Goal: Task Accomplishment & Management: Manage account settings

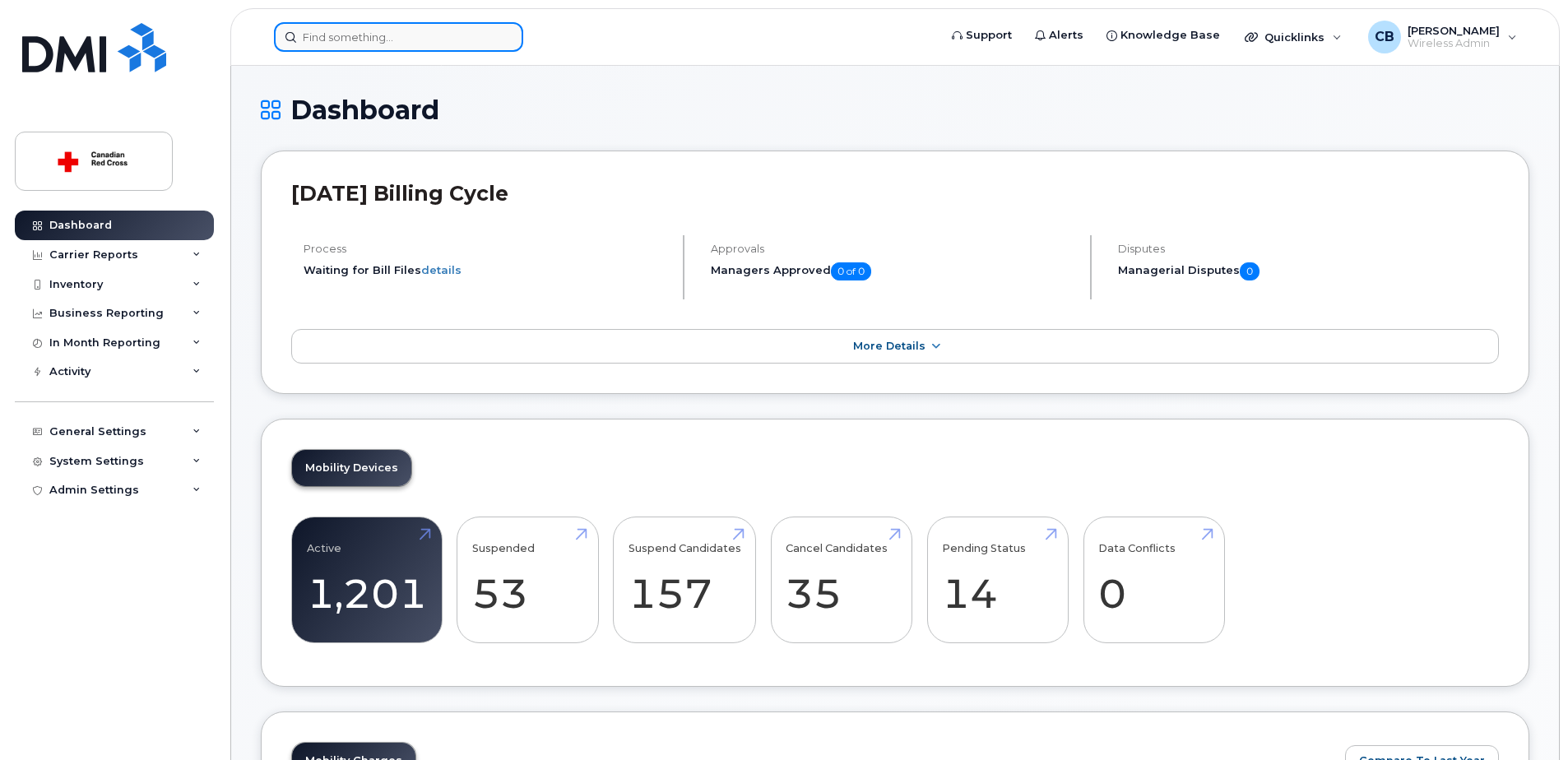
click at [414, 38] on input at bounding box center [398, 37] width 249 height 30
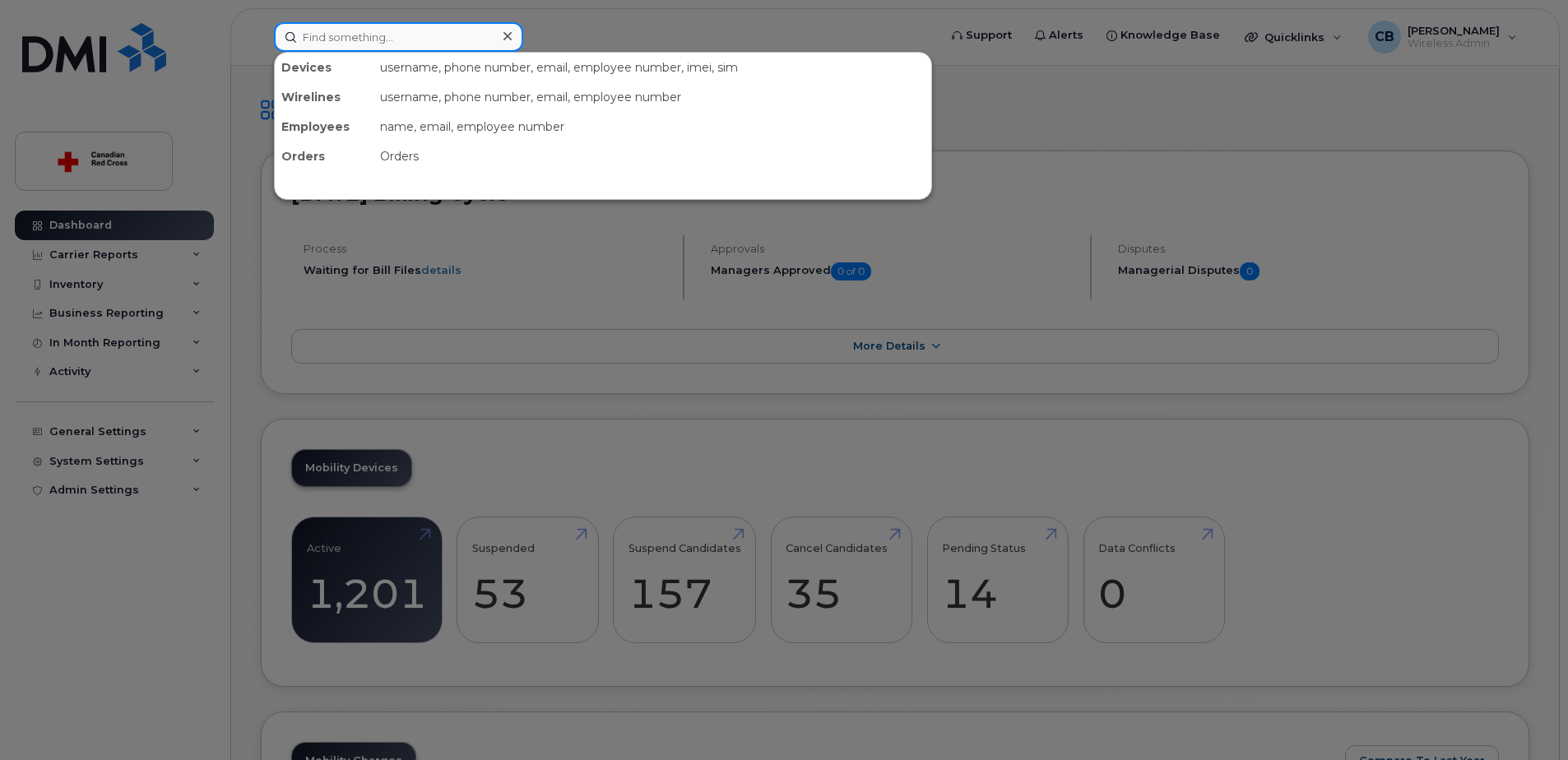
paste input "403-462-6867"
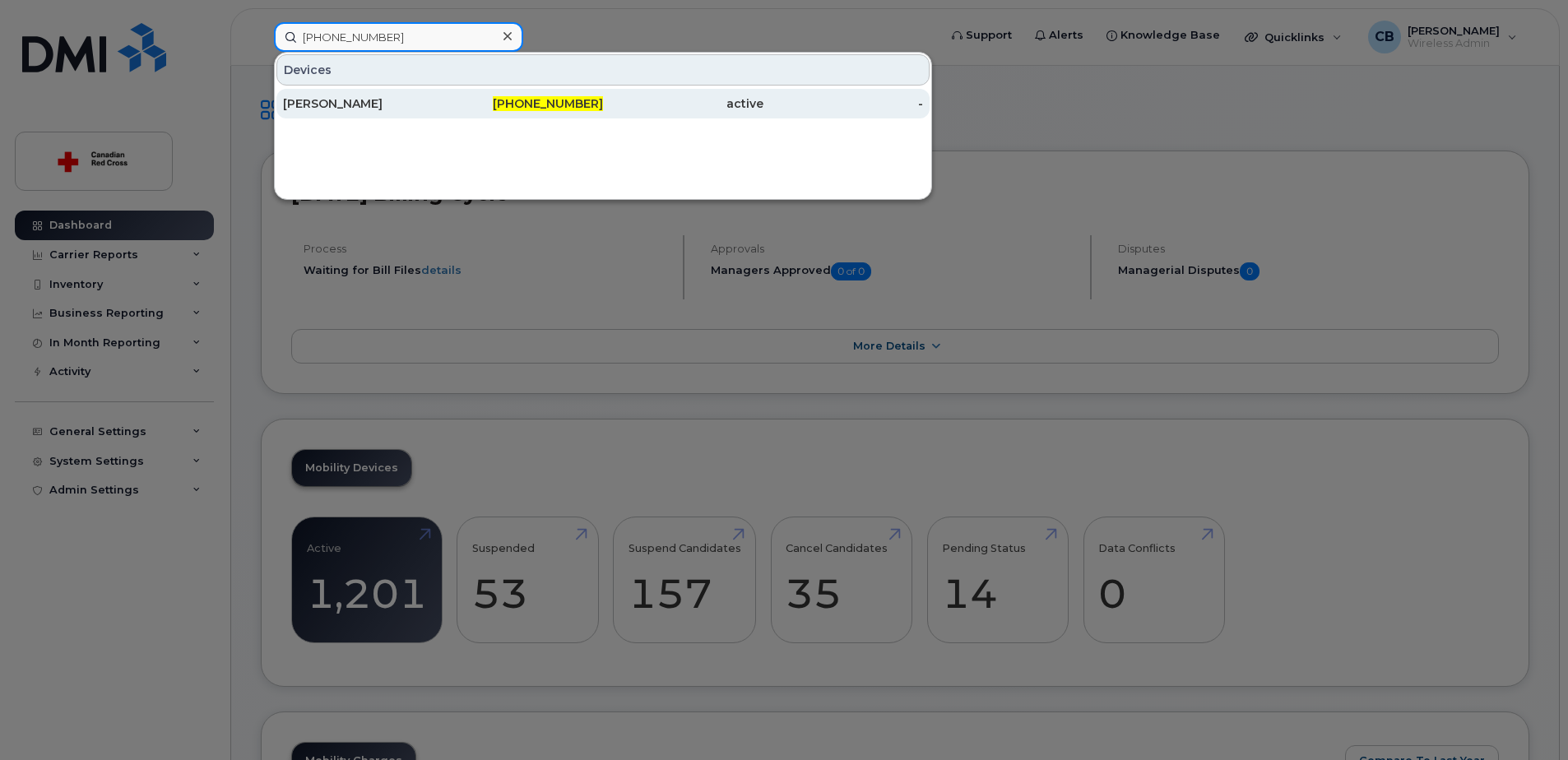
type input "403-462-6867"
click at [342, 101] on div "Aswathi Vijayan" at bounding box center [363, 103] width 160 height 17
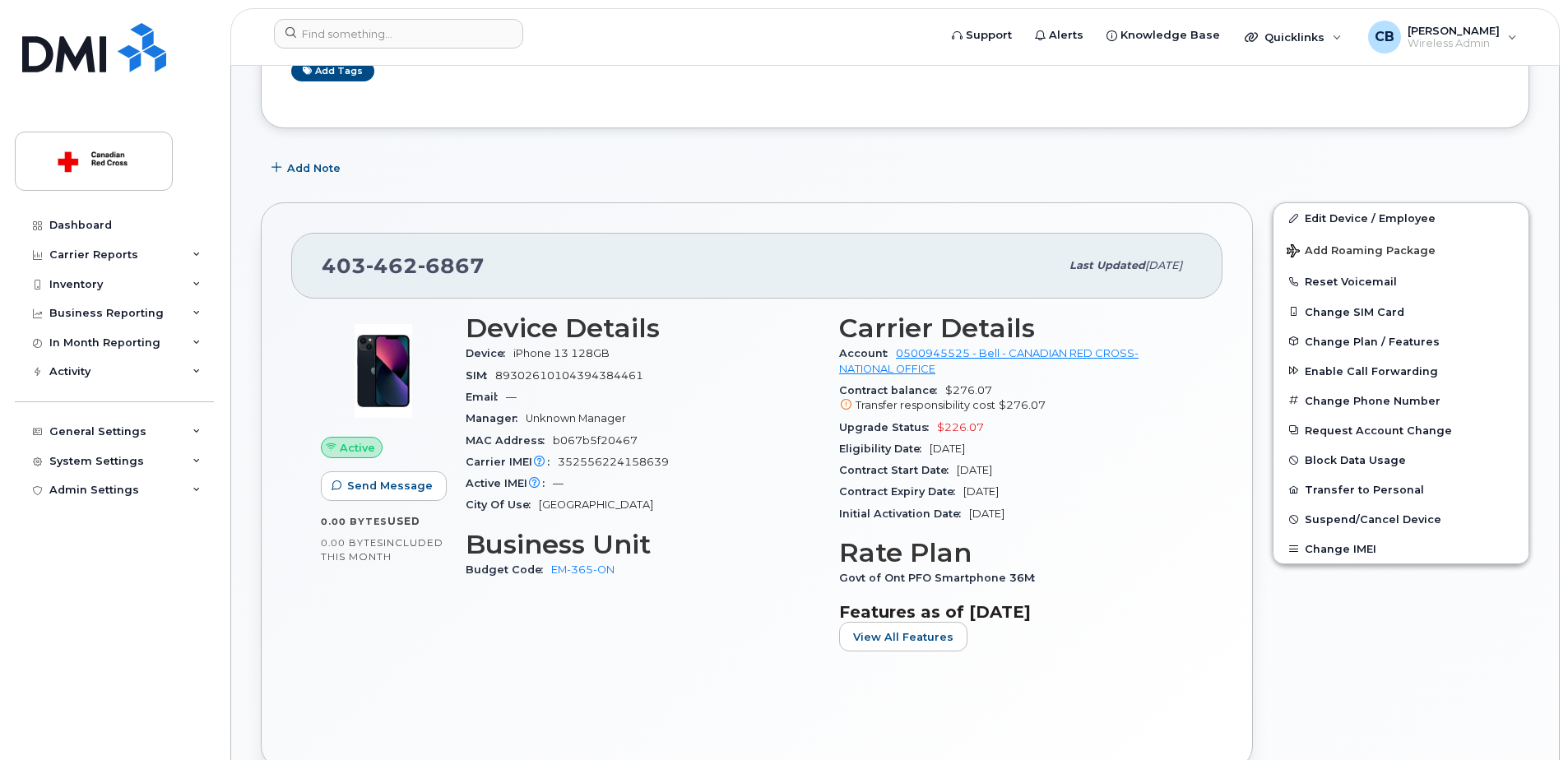
scroll to position [329, 0]
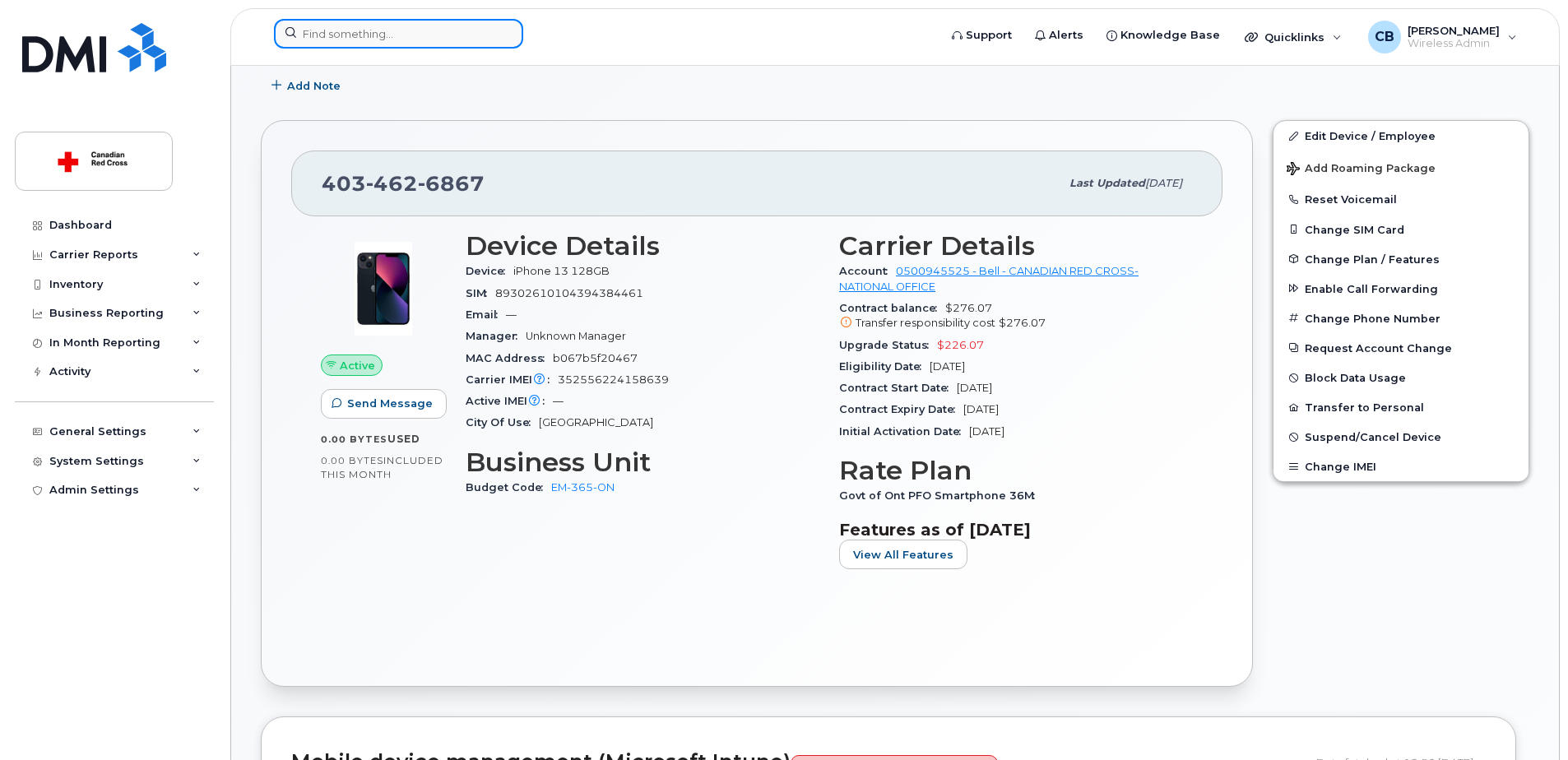
click at [420, 33] on input at bounding box center [398, 34] width 249 height 30
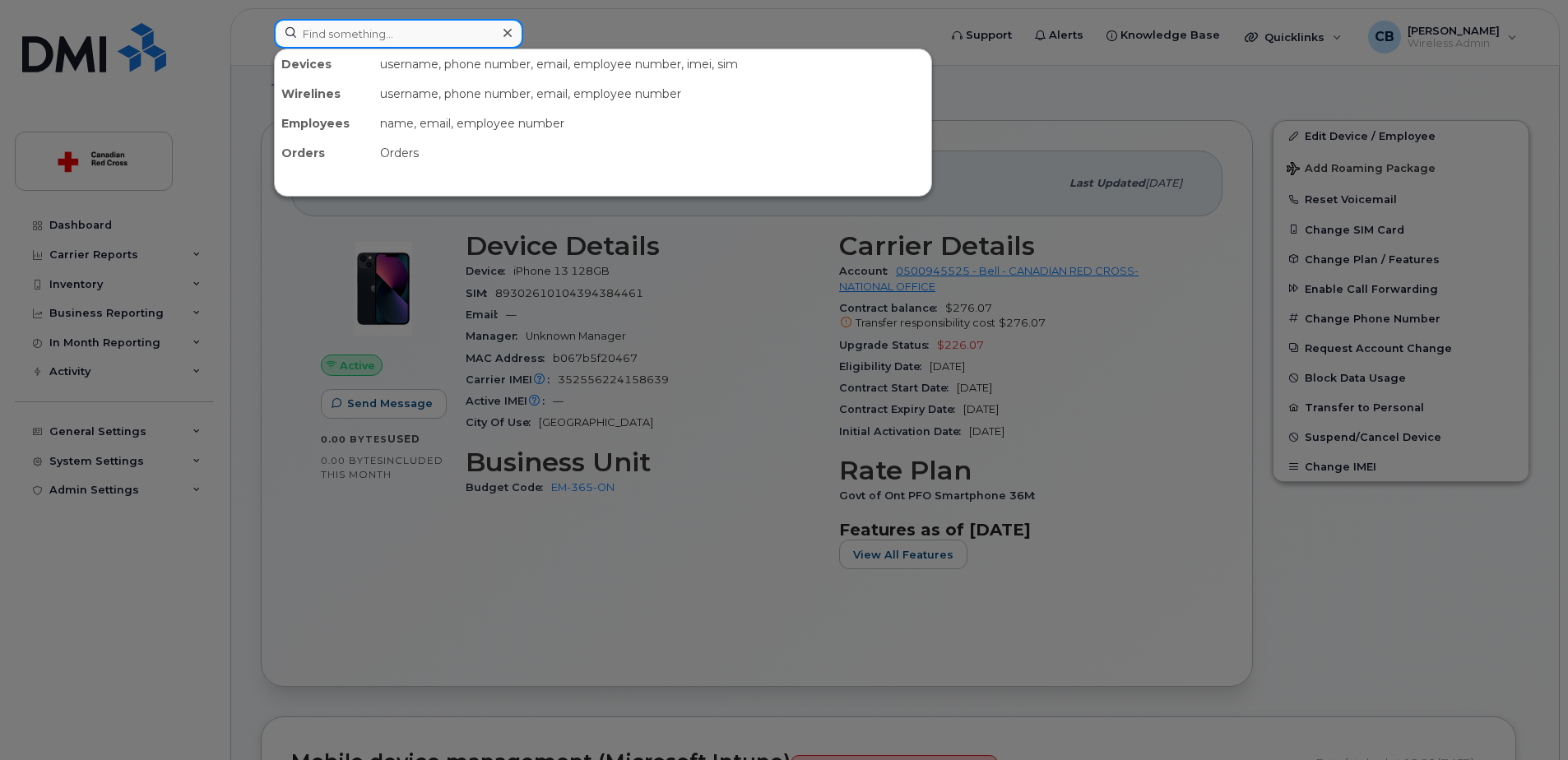
paste input "647-594-3975"
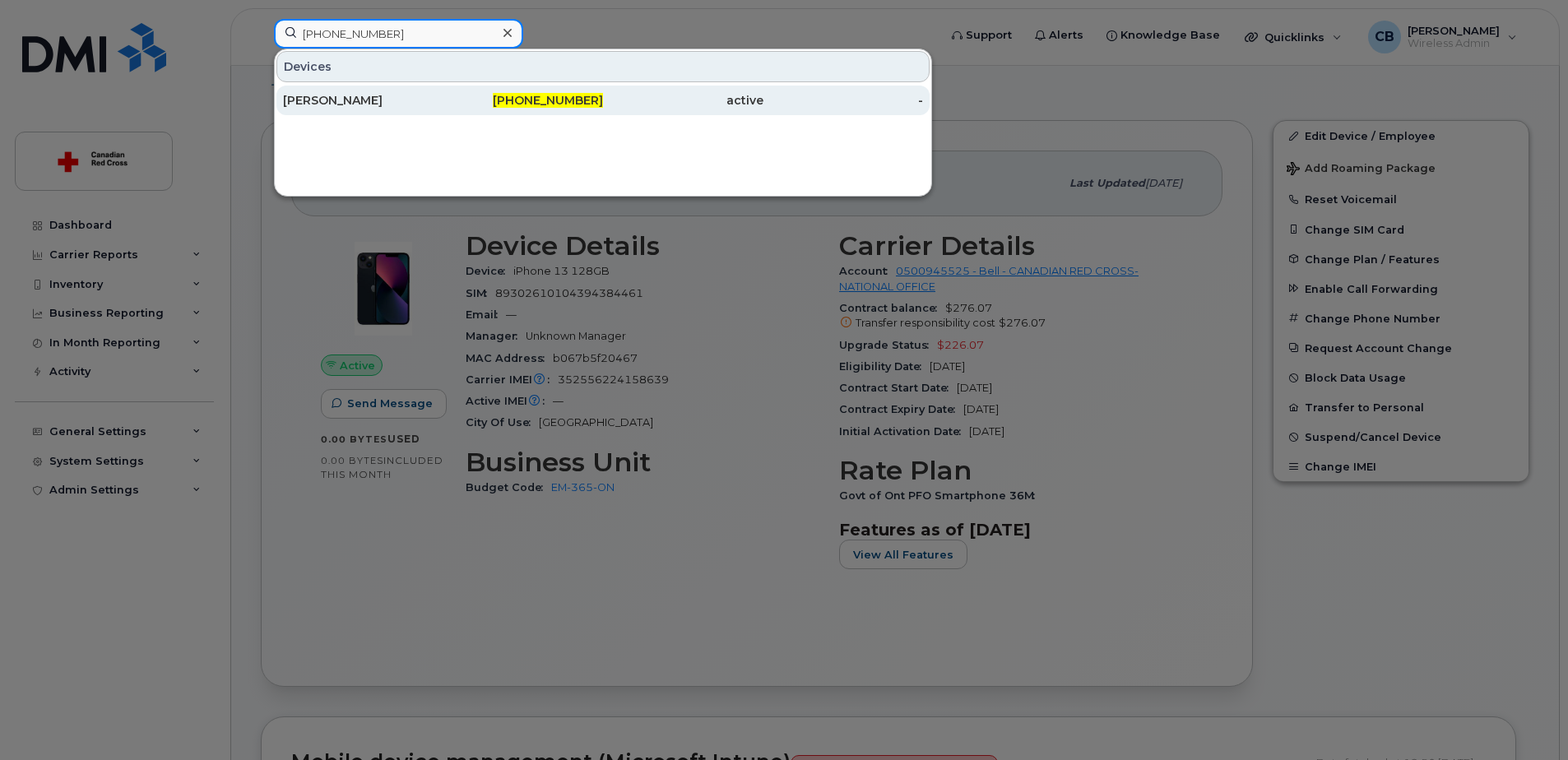
type input "647-594-3975"
drag, startPoint x: 338, startPoint y: 98, endPoint x: 326, endPoint y: 99, distance: 12.0
click at [339, 98] on div "Mubinoddin Shaikh" at bounding box center [363, 100] width 160 height 17
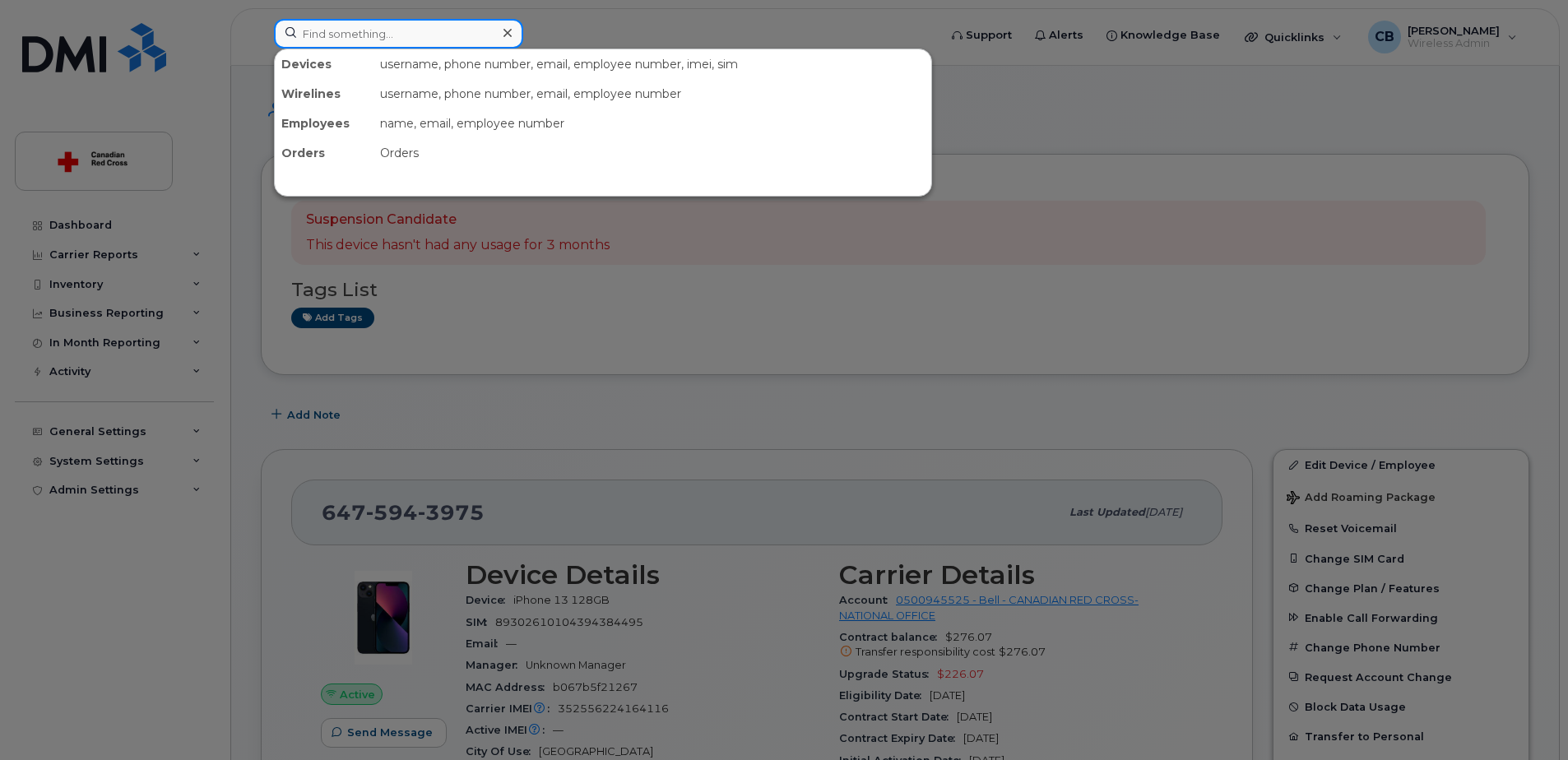
click at [489, 40] on input at bounding box center [398, 34] width 249 height 30
paste input "418-284-6574"
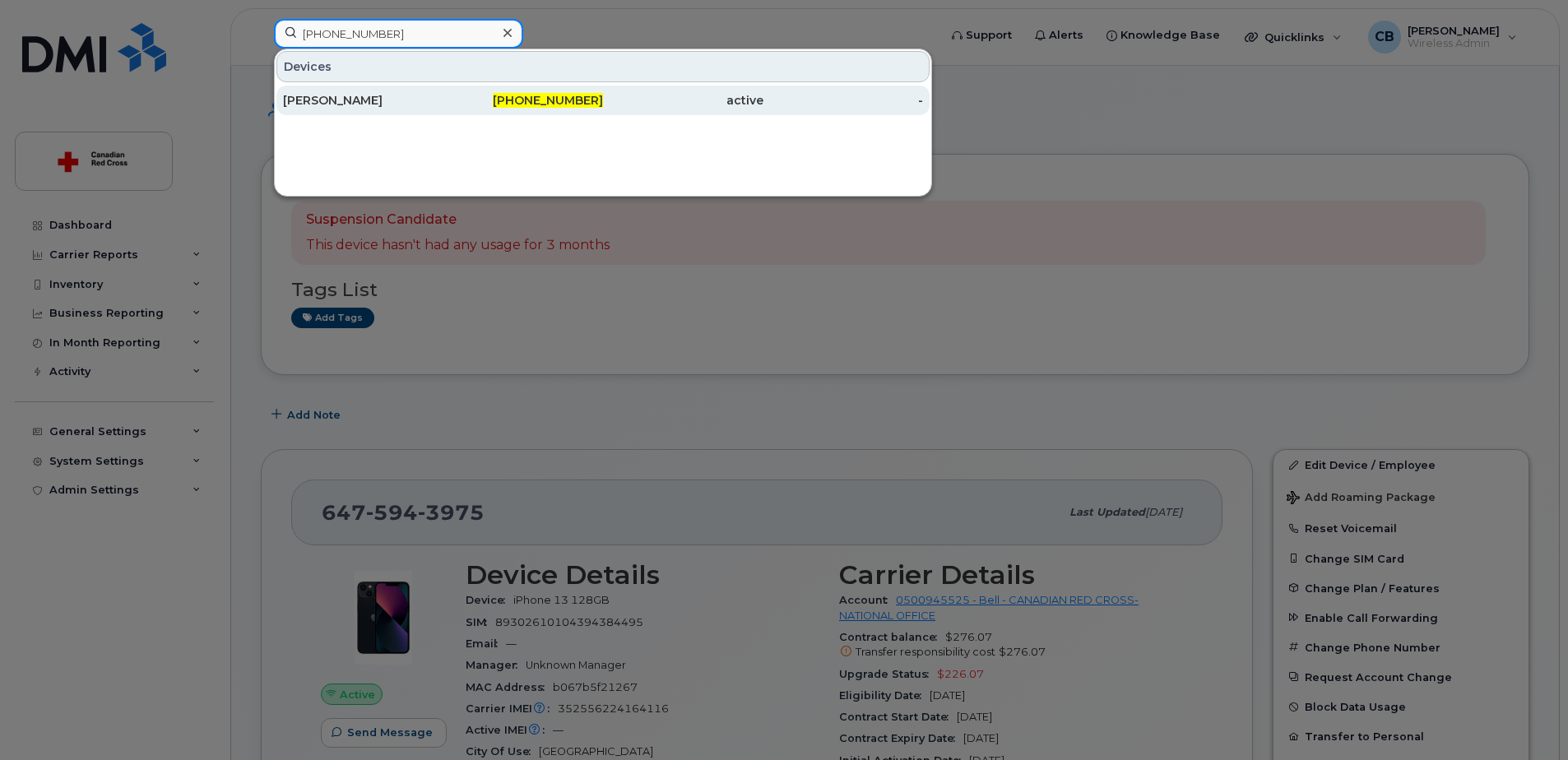
type input "418-284-6574"
click at [390, 104] on div "[PERSON_NAME]" at bounding box center [363, 100] width 160 height 17
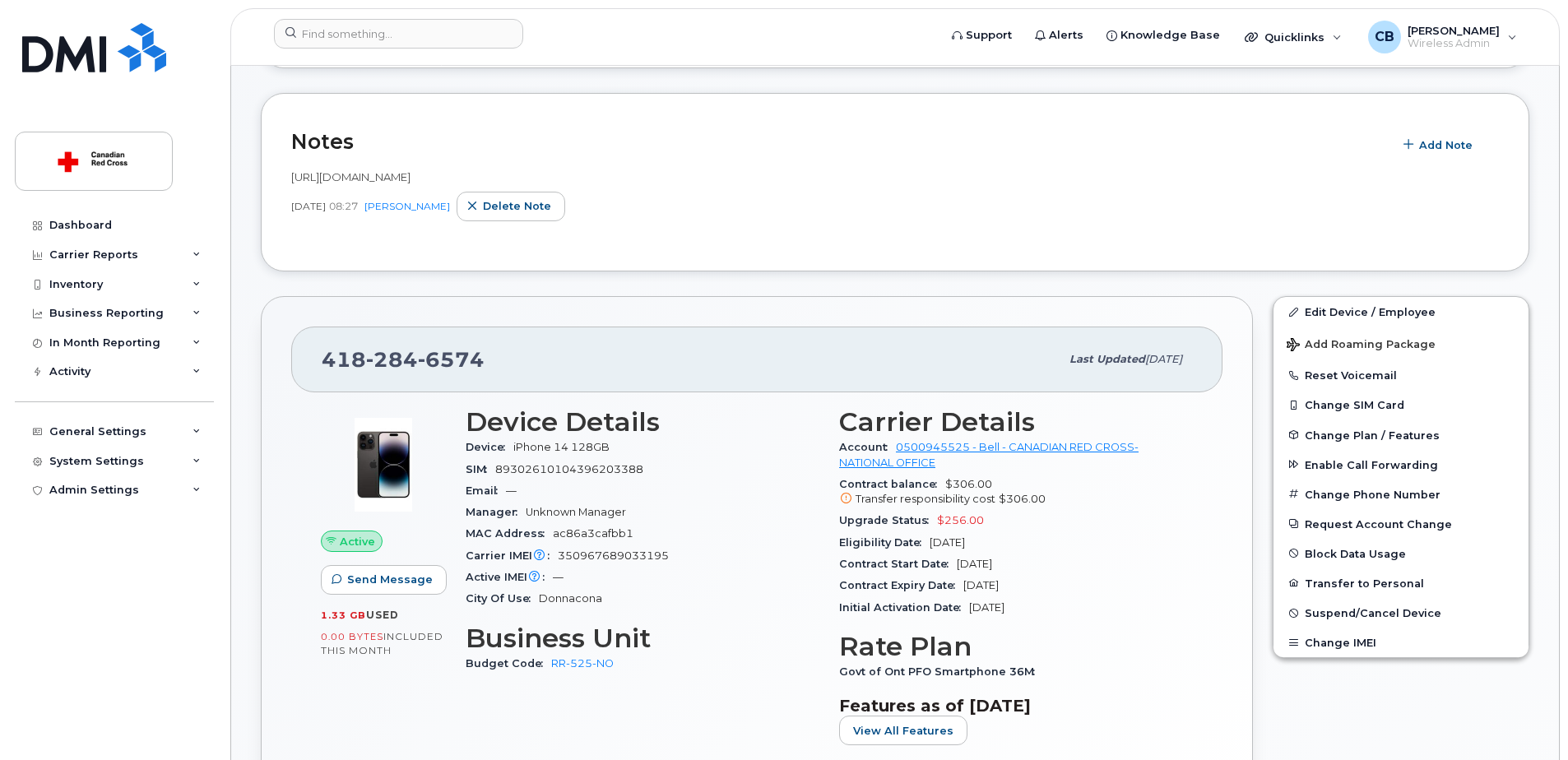
scroll to position [246, 0]
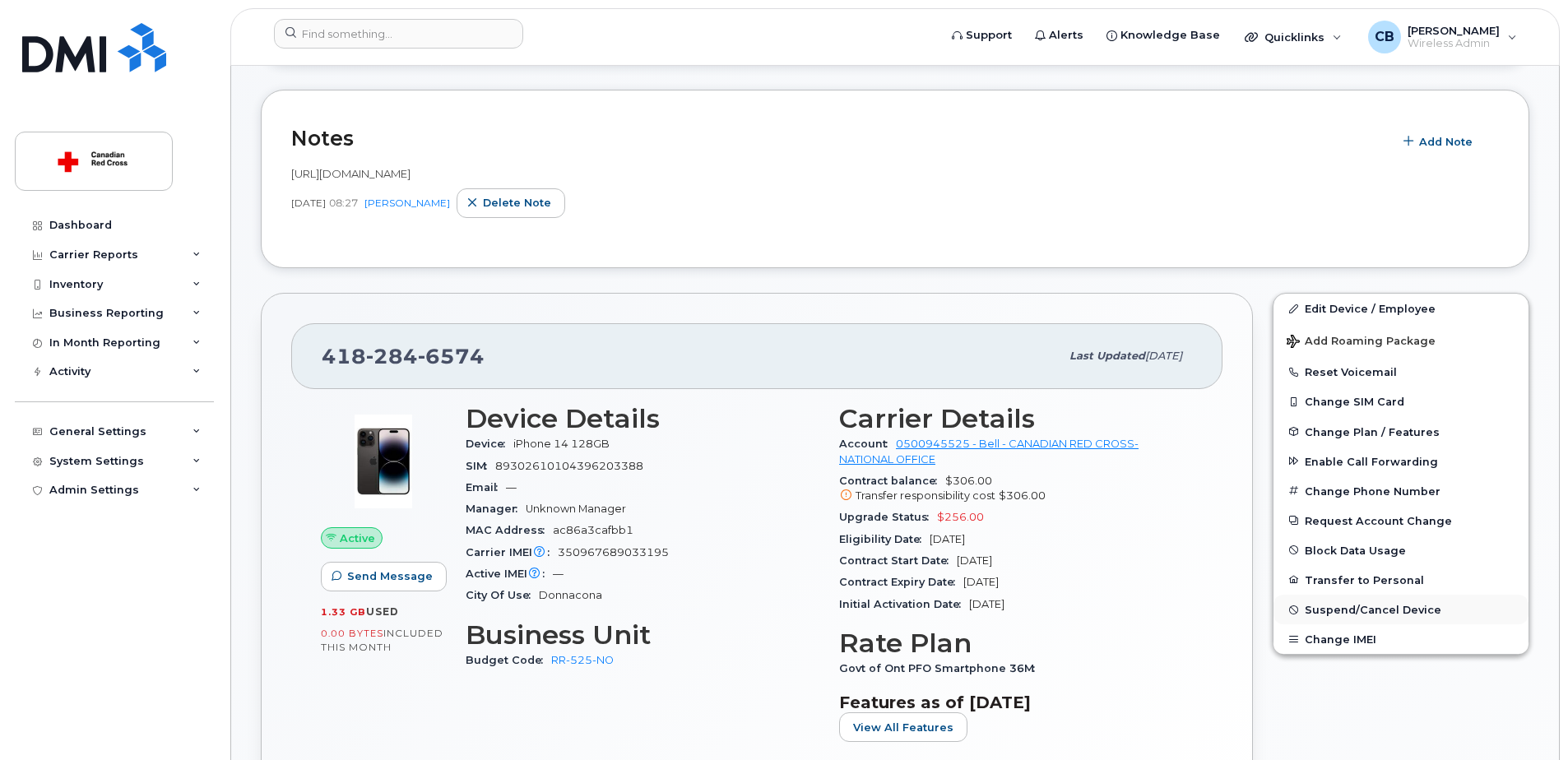
click at [1320, 612] on span "Suspend/Cancel Device" at bounding box center [1373, 609] width 136 height 12
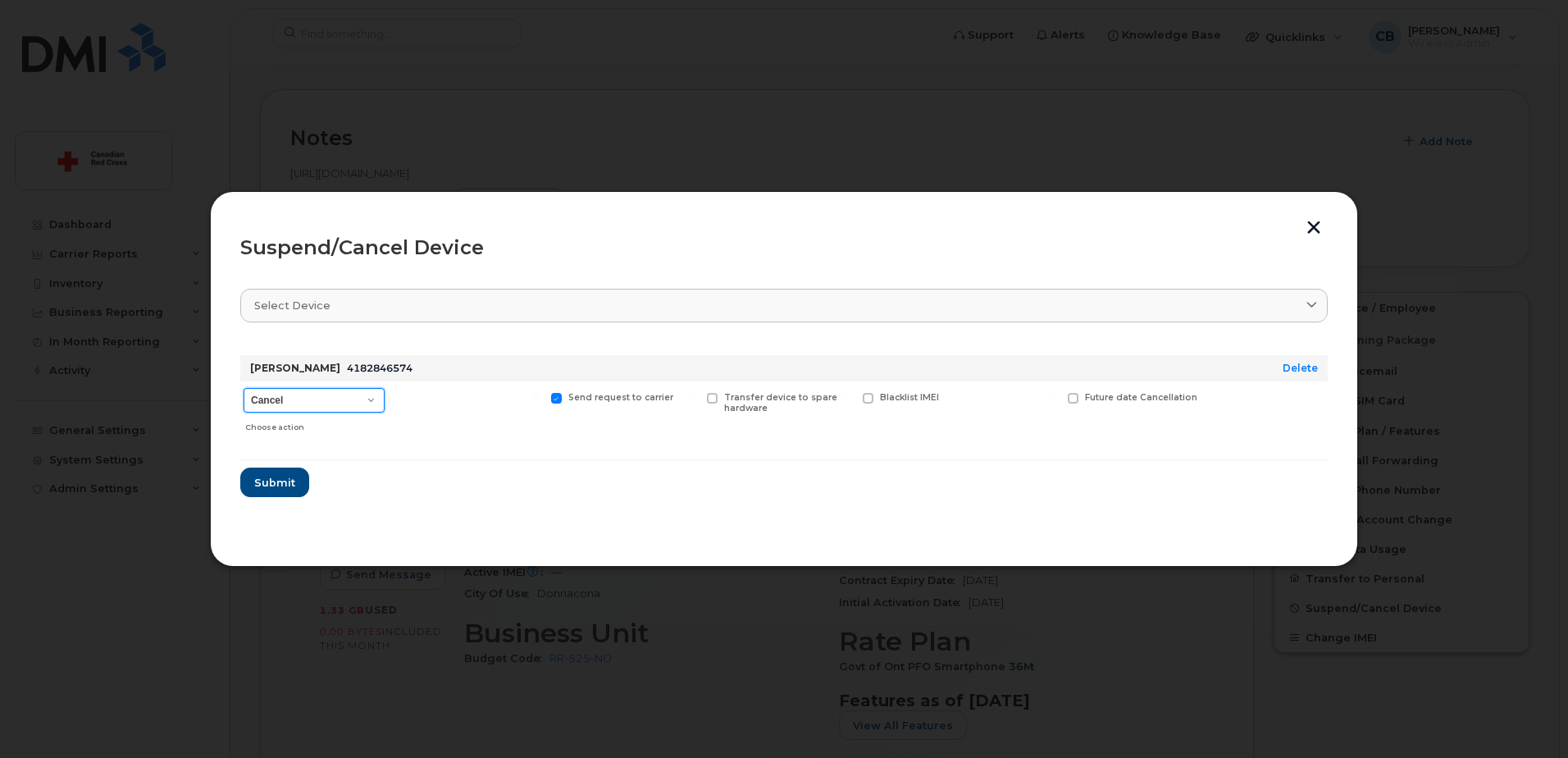
click at [330, 402] on select "Cancel Suspend - Extend Suspension Suspend - Reduced Rate Suspend - Full Rate S…" at bounding box center [313, 401] width 141 height 25
select select "[object Object]"
click at [243, 388] on select "Cancel Suspend - Extend Suspension Suspend - Reduced Rate Suspend - Full Rate S…" at bounding box center [313, 401] width 141 height 25
click at [280, 484] on span "Submit" at bounding box center [274, 483] width 41 height 16
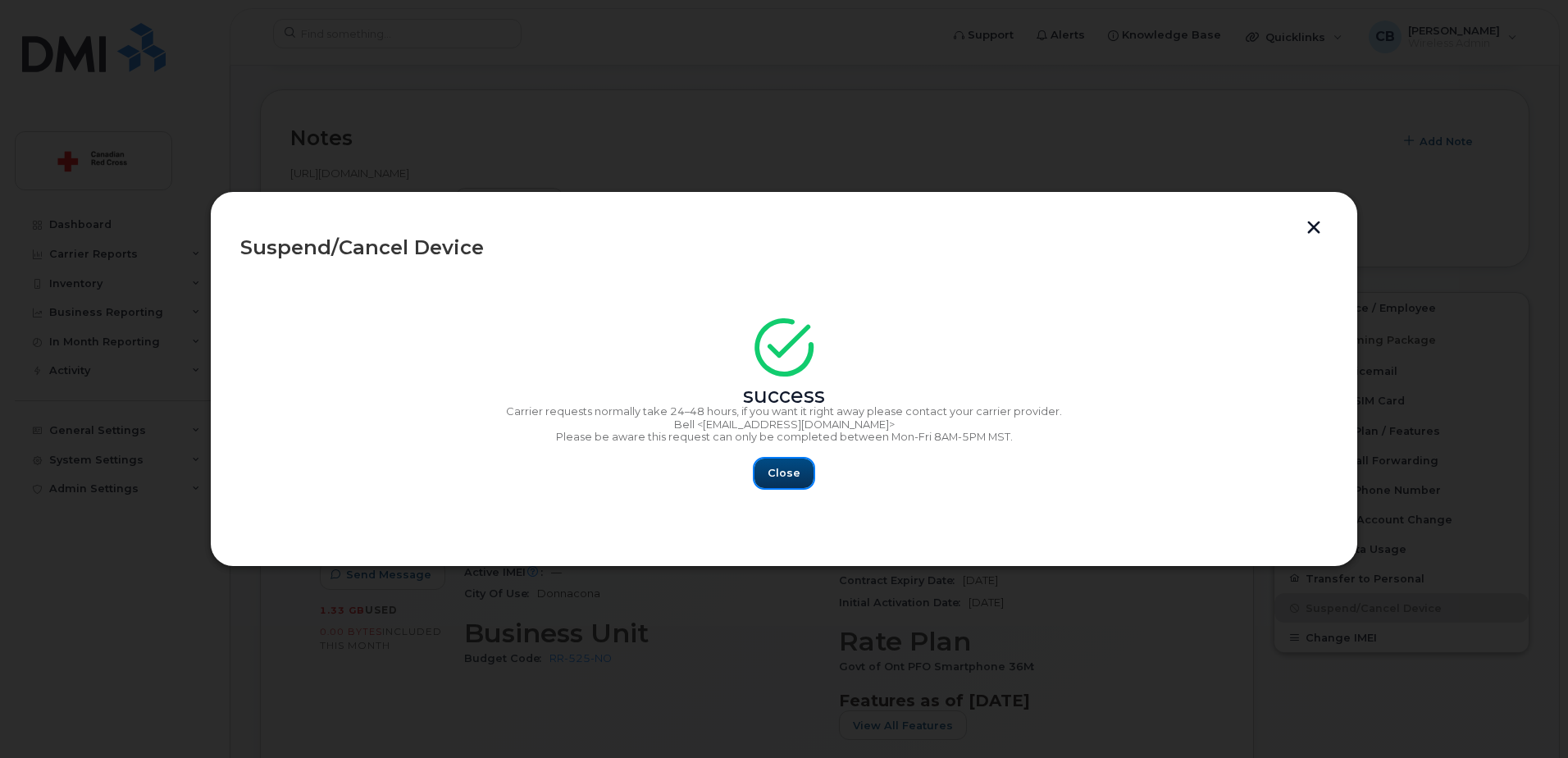
click at [782, 477] on span "Close" at bounding box center [784, 473] width 33 height 16
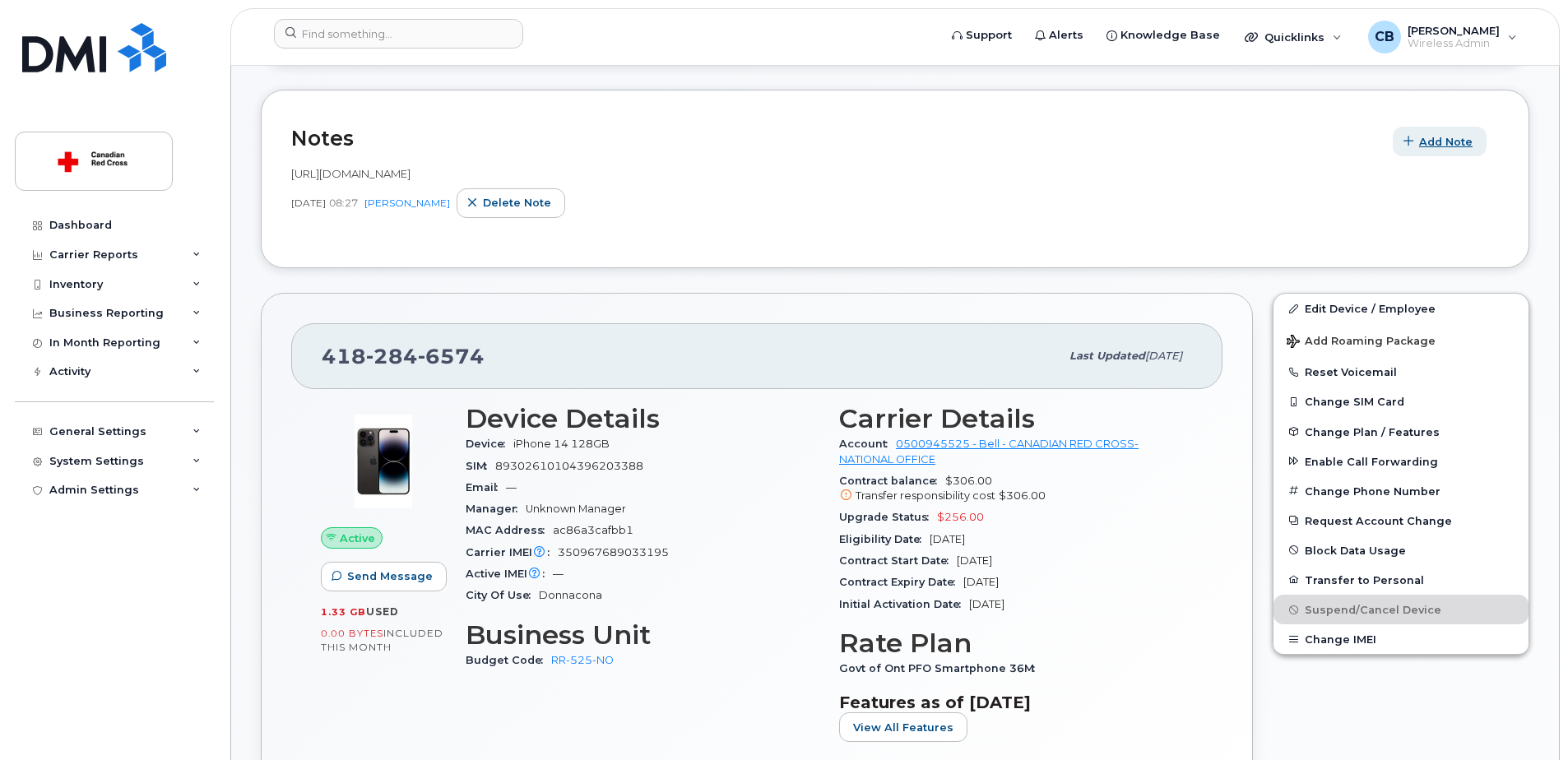
click at [1448, 144] on span "Add Note" at bounding box center [1446, 141] width 54 height 16
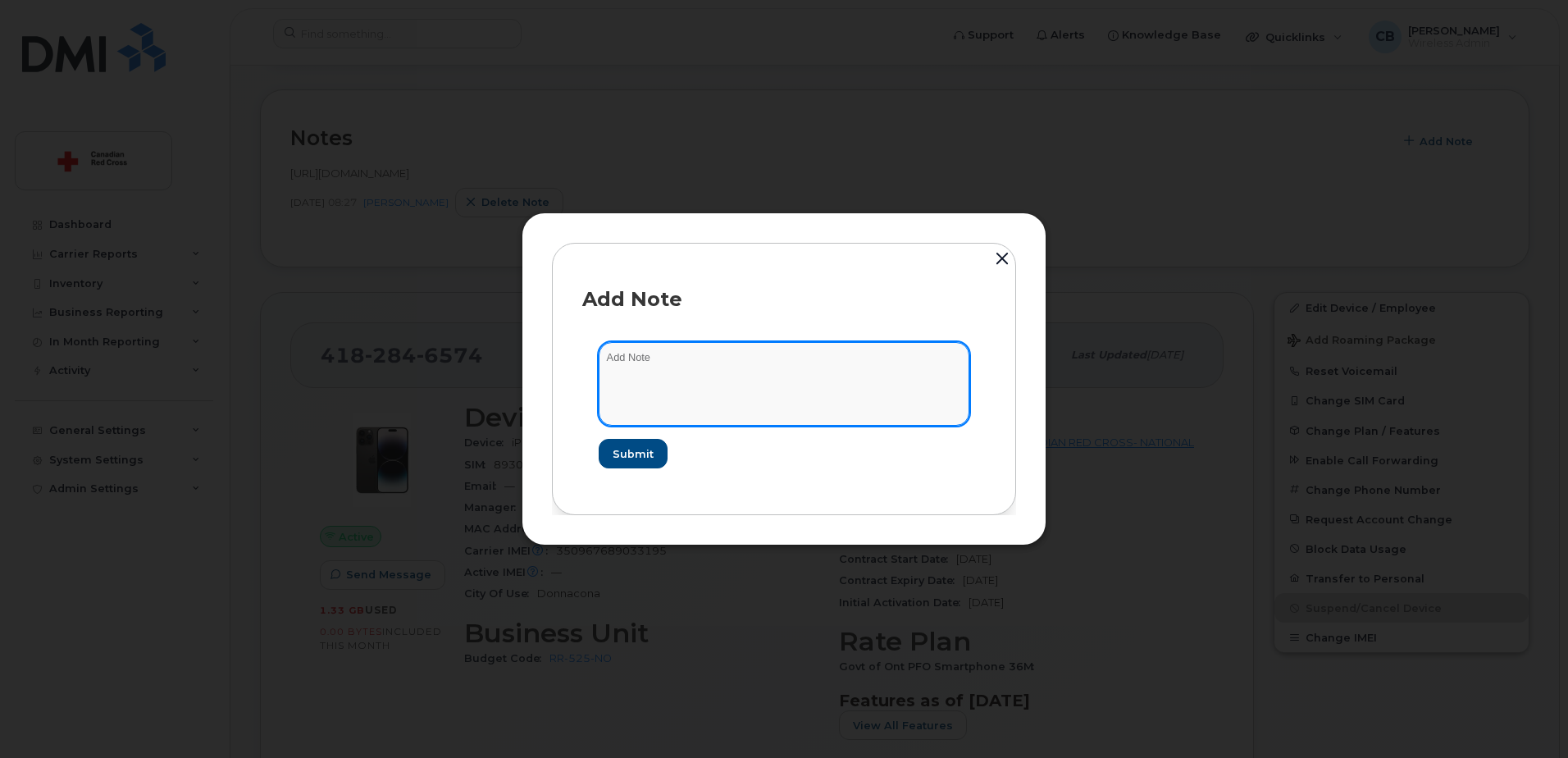
click at [670, 367] on textarea at bounding box center [784, 384] width 371 height 83
paste textarea "https://crcssupport.atlassian.net/browse/IS-163513"
type textarea "https://crcssupport.atlassian.net/browse/IS-163513"
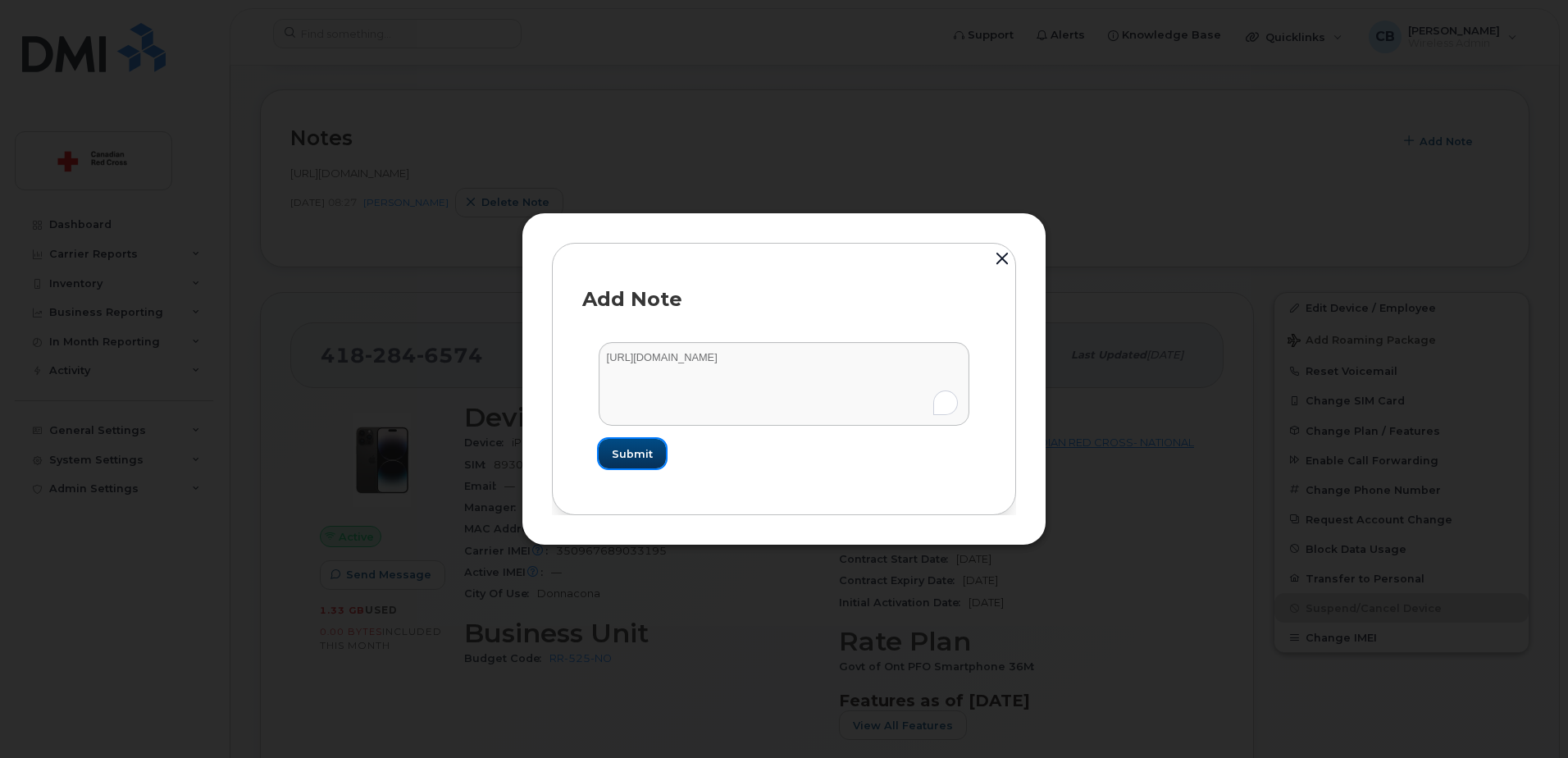
click at [632, 451] on span "Submit" at bounding box center [632, 454] width 41 height 16
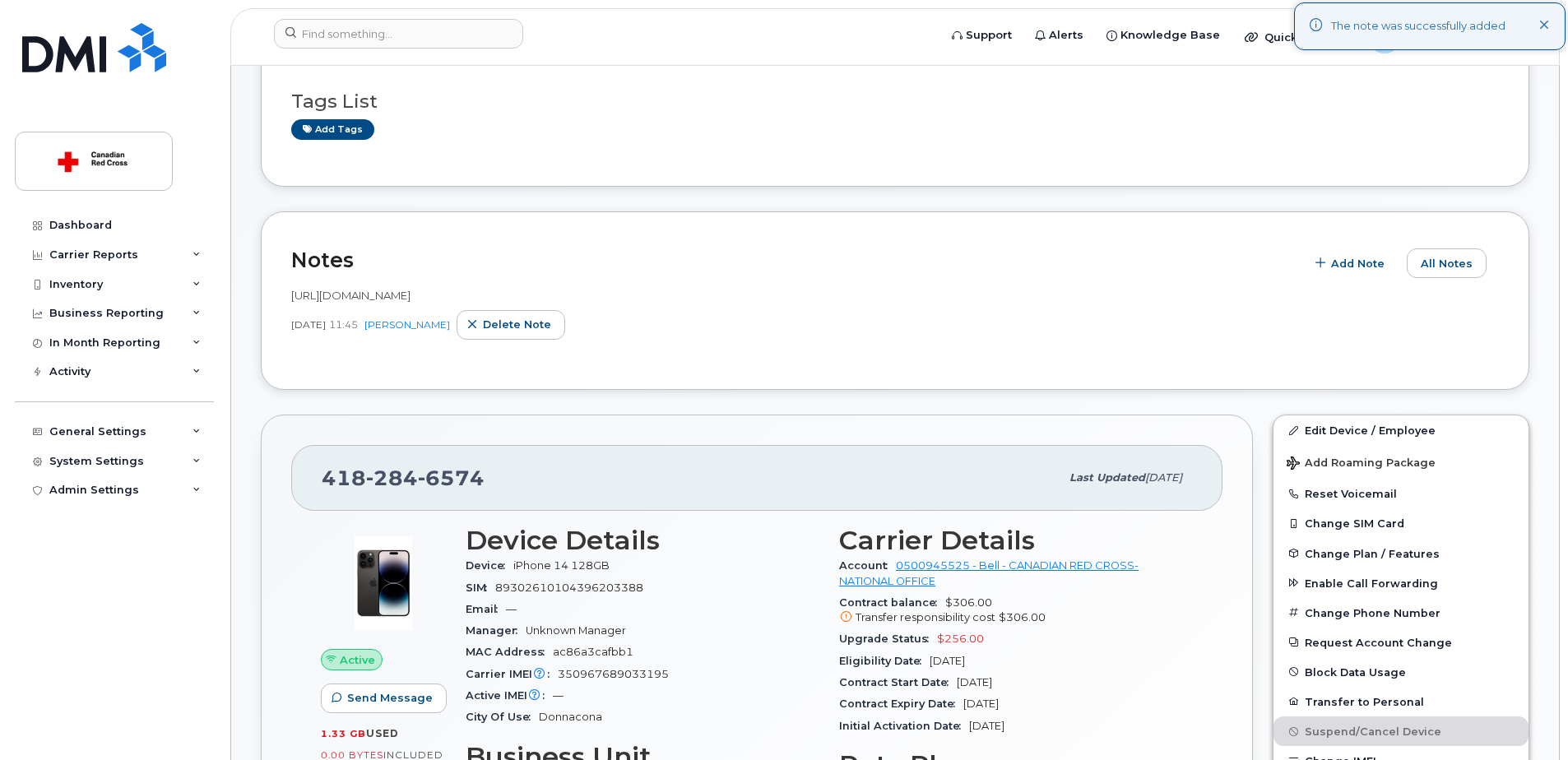
scroll to position [0, 0]
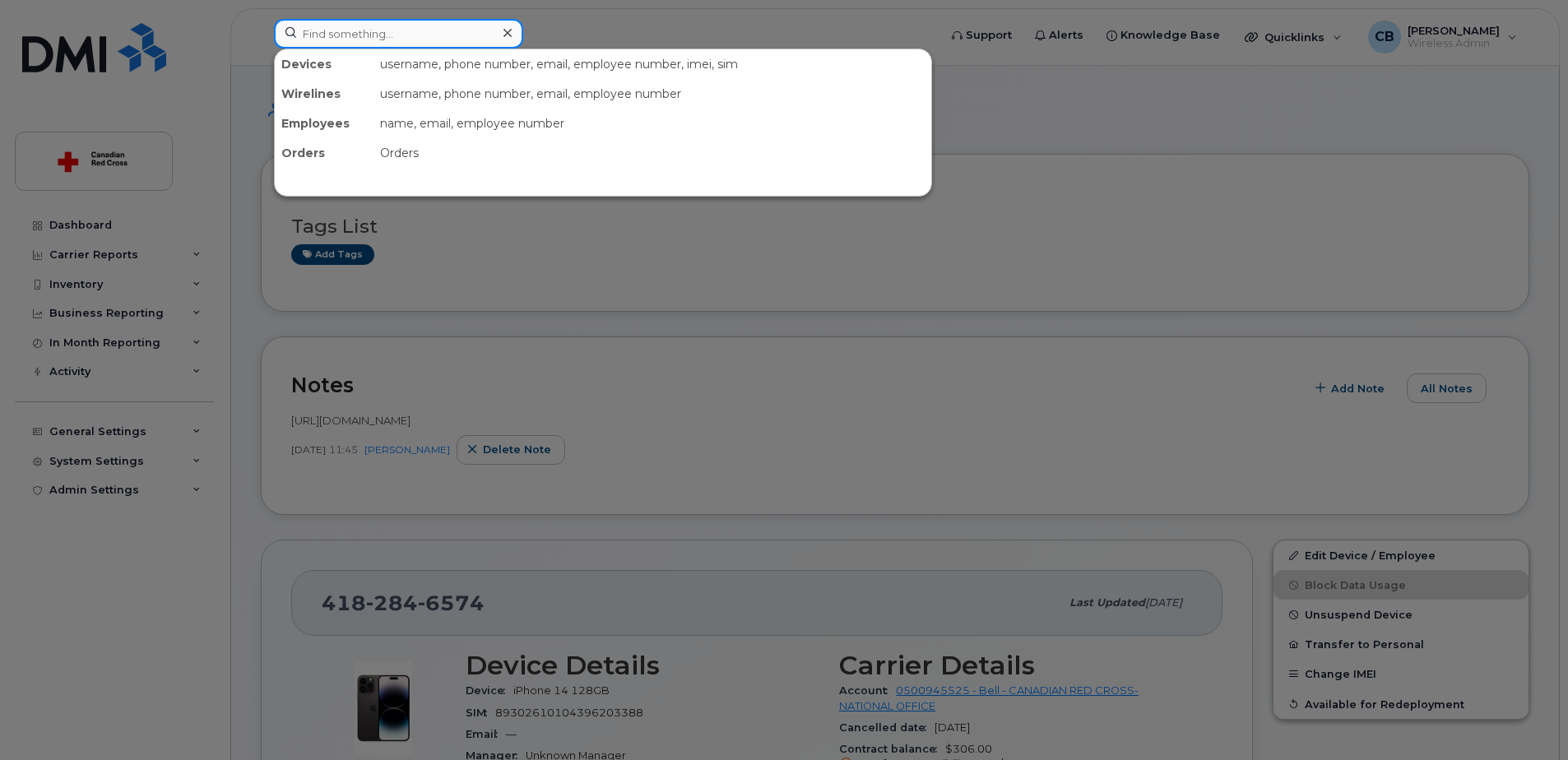
click at [391, 36] on input at bounding box center [398, 34] width 249 height 30
paste input "437-424-9166"
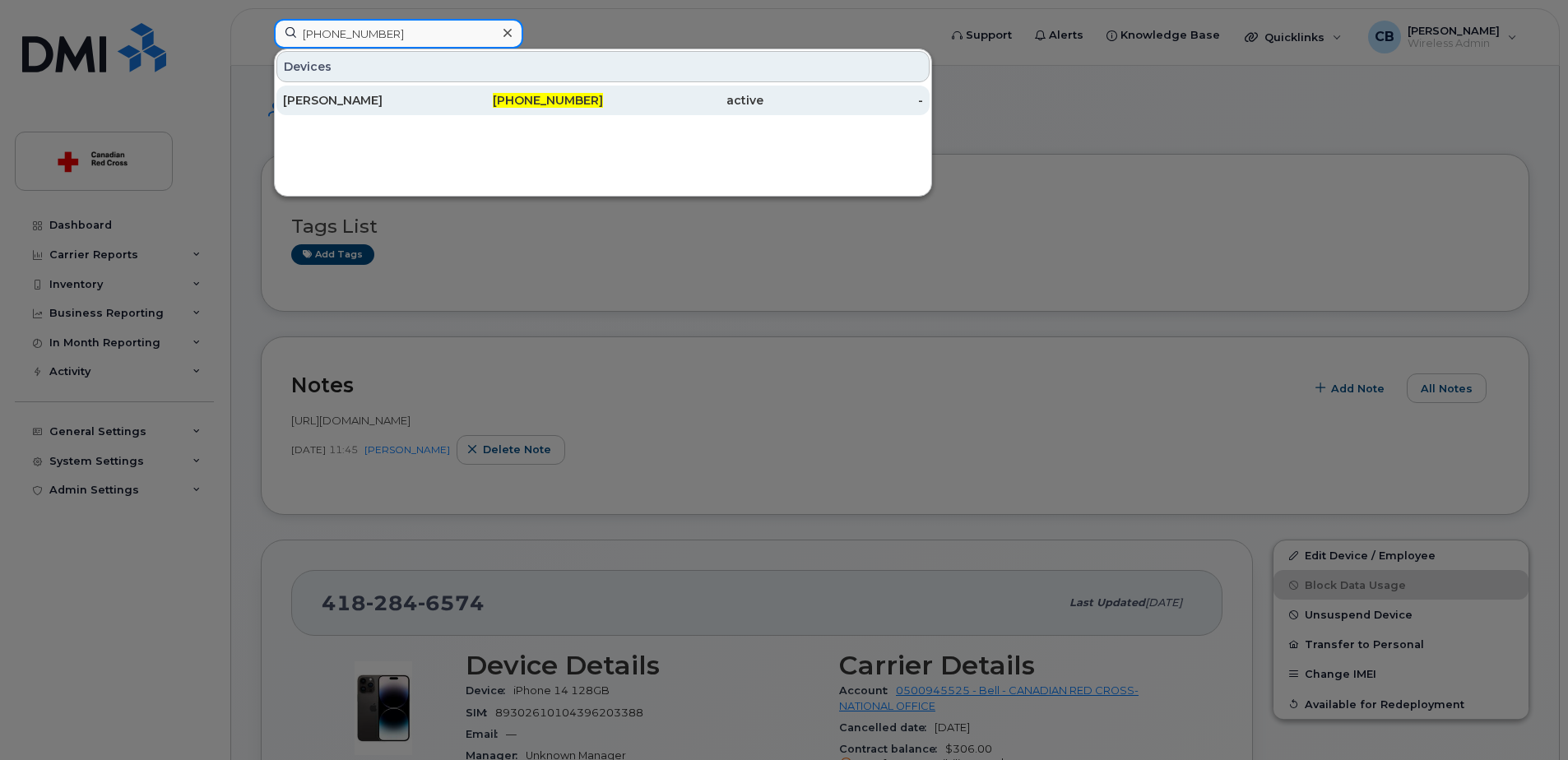
type input "437-424-9166"
click at [354, 94] on div "[PERSON_NAME]" at bounding box center [363, 100] width 160 height 17
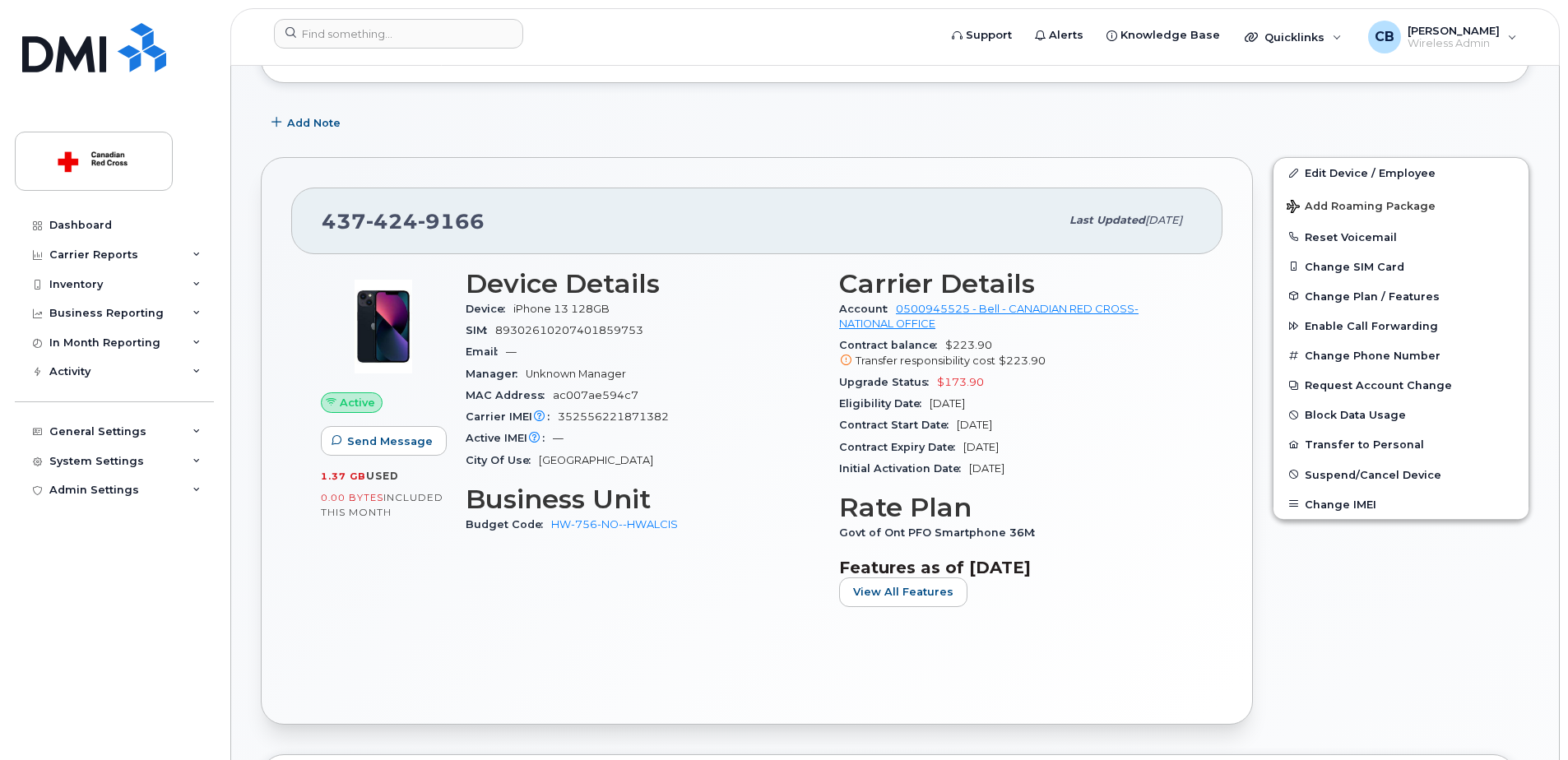
scroll to position [246, 0]
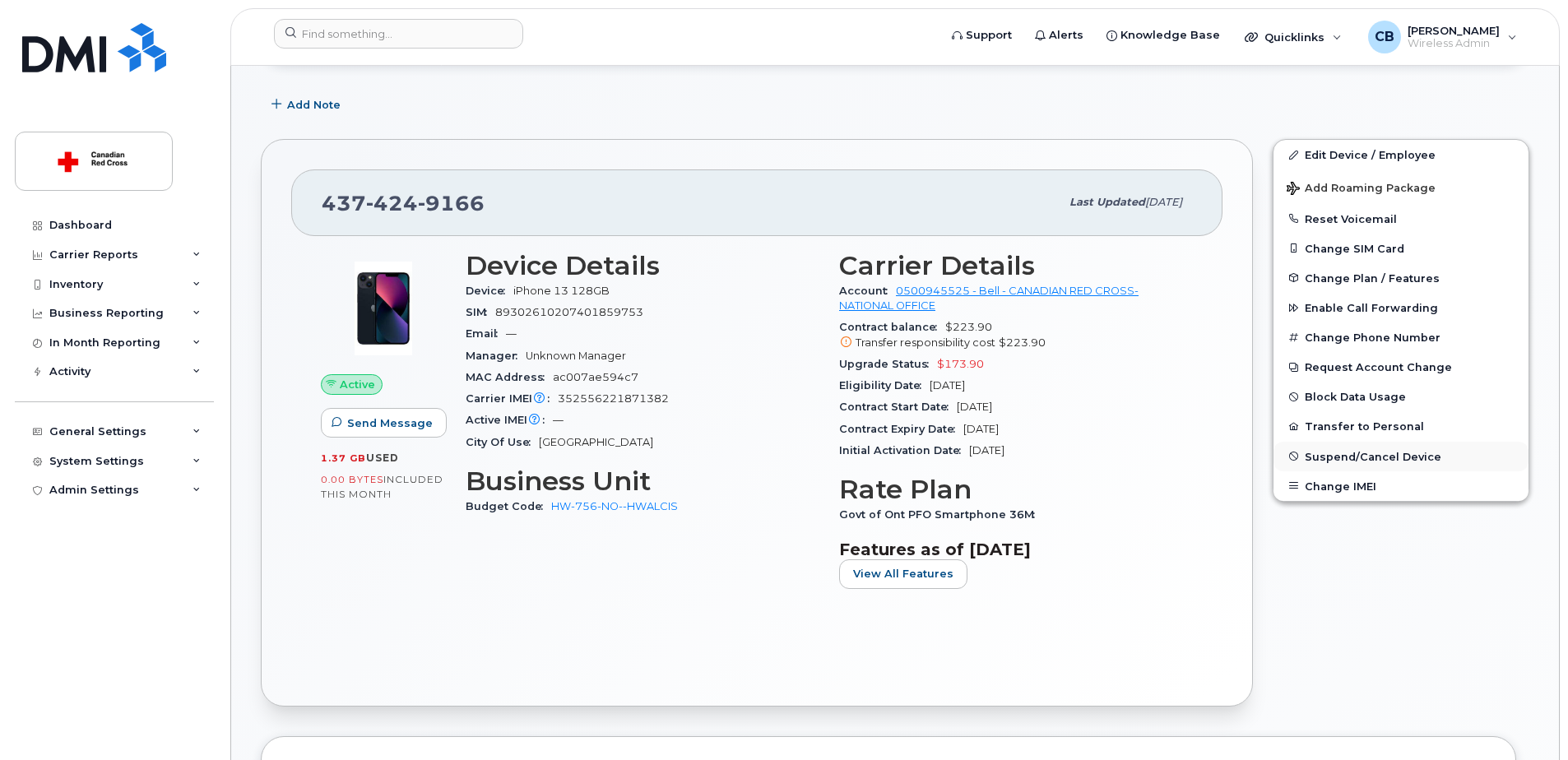
click at [1362, 457] on span "Suspend/Cancel Device" at bounding box center [1373, 456] width 136 height 12
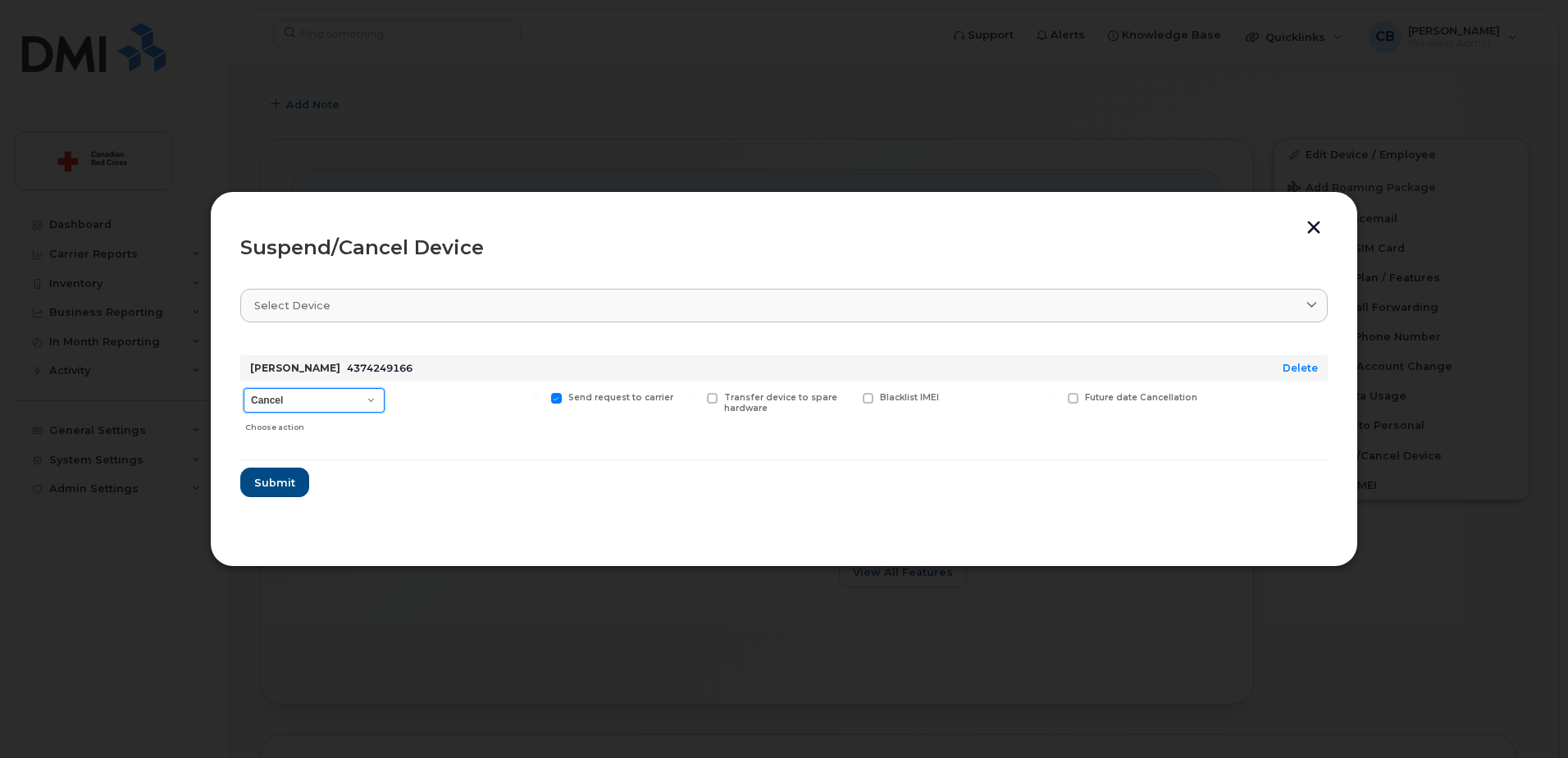
click at [342, 400] on select "Cancel Suspend - Extend Suspension Suspend - Reduced Rate Suspend - Full Rate S…" at bounding box center [313, 401] width 141 height 25
click at [274, 484] on span "Submit" at bounding box center [274, 483] width 41 height 16
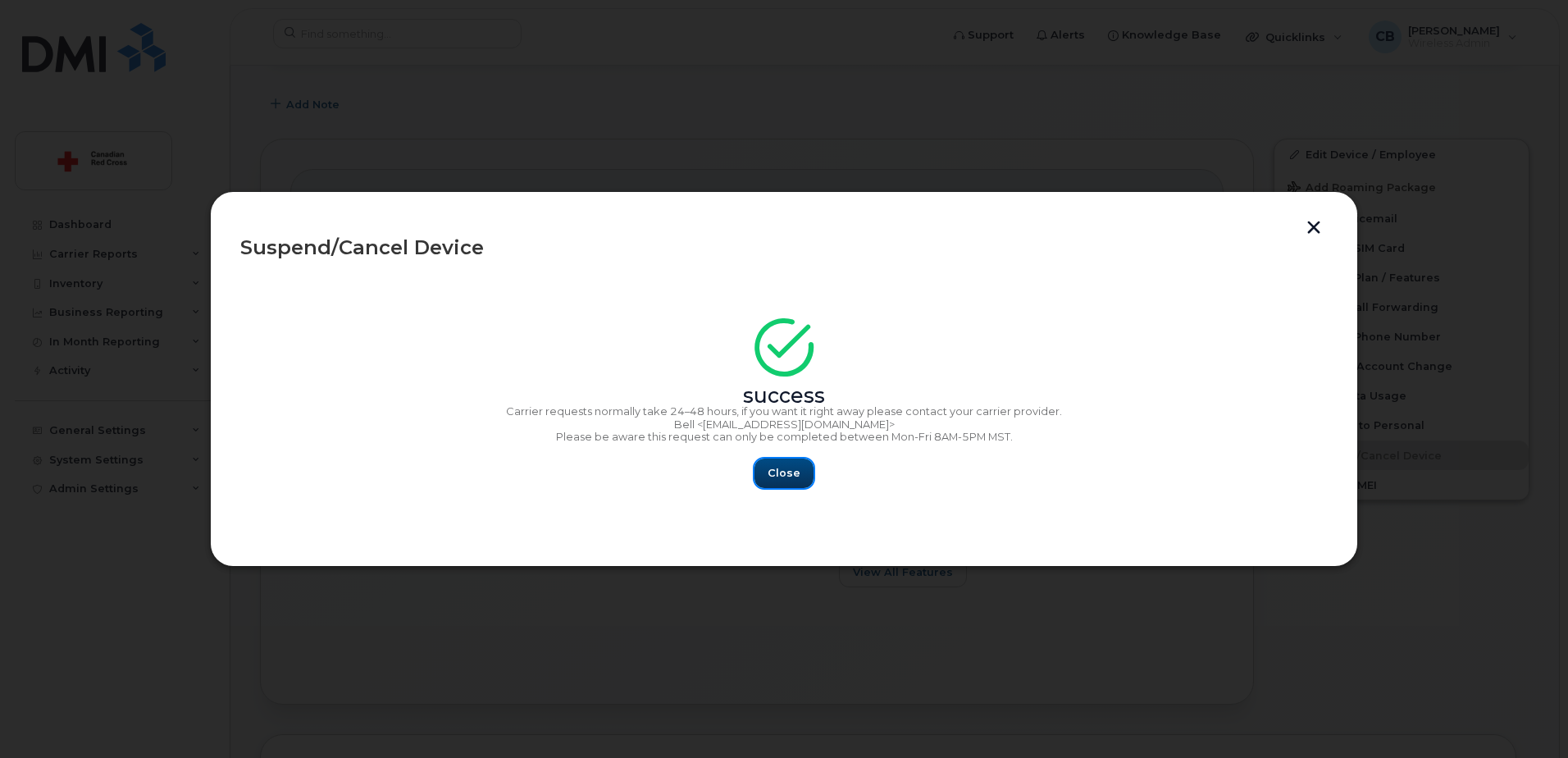
click at [791, 473] on span "Close" at bounding box center [784, 473] width 33 height 16
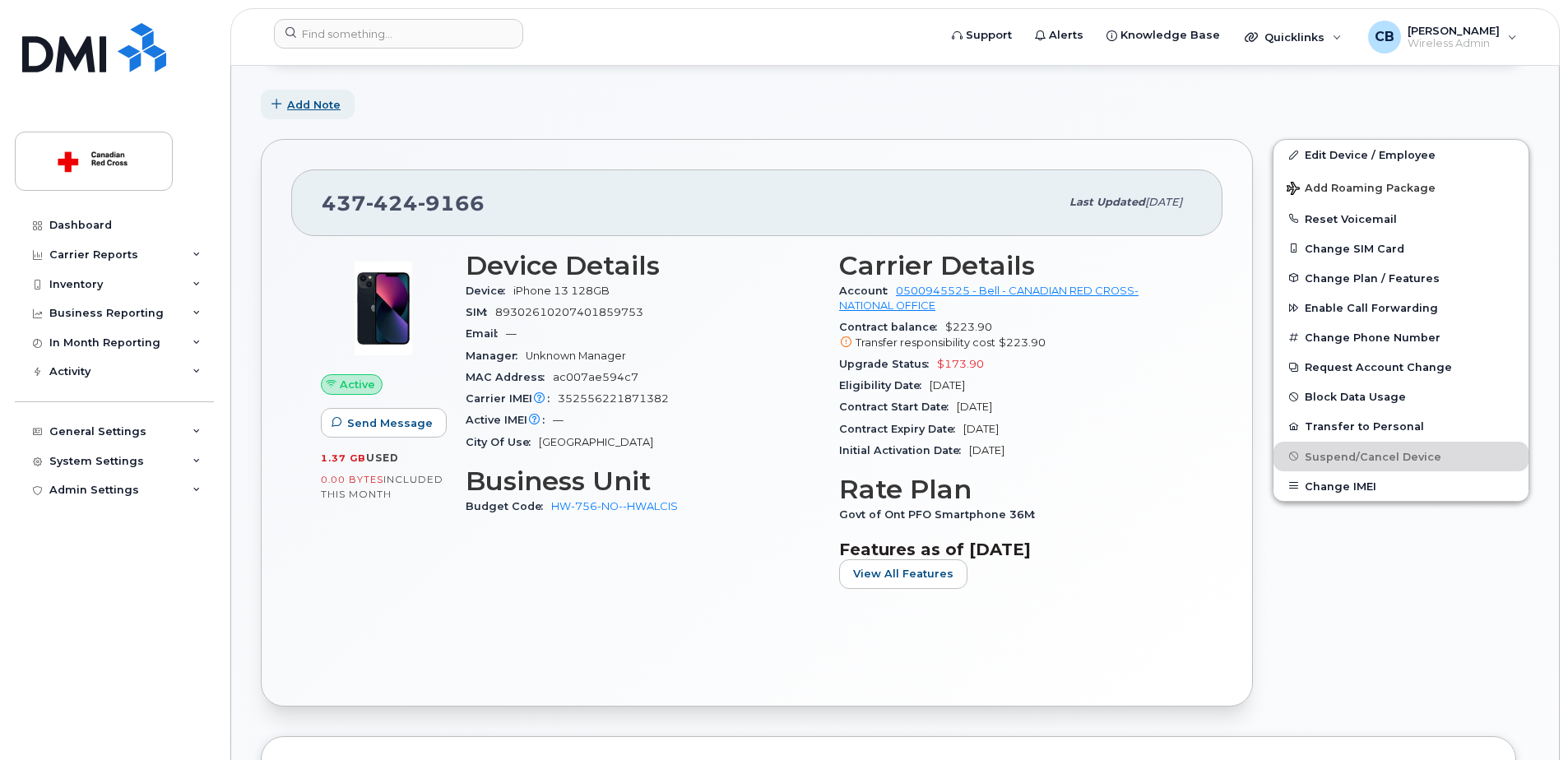
click at [319, 104] on span "Add Note" at bounding box center [313, 104] width 54 height 16
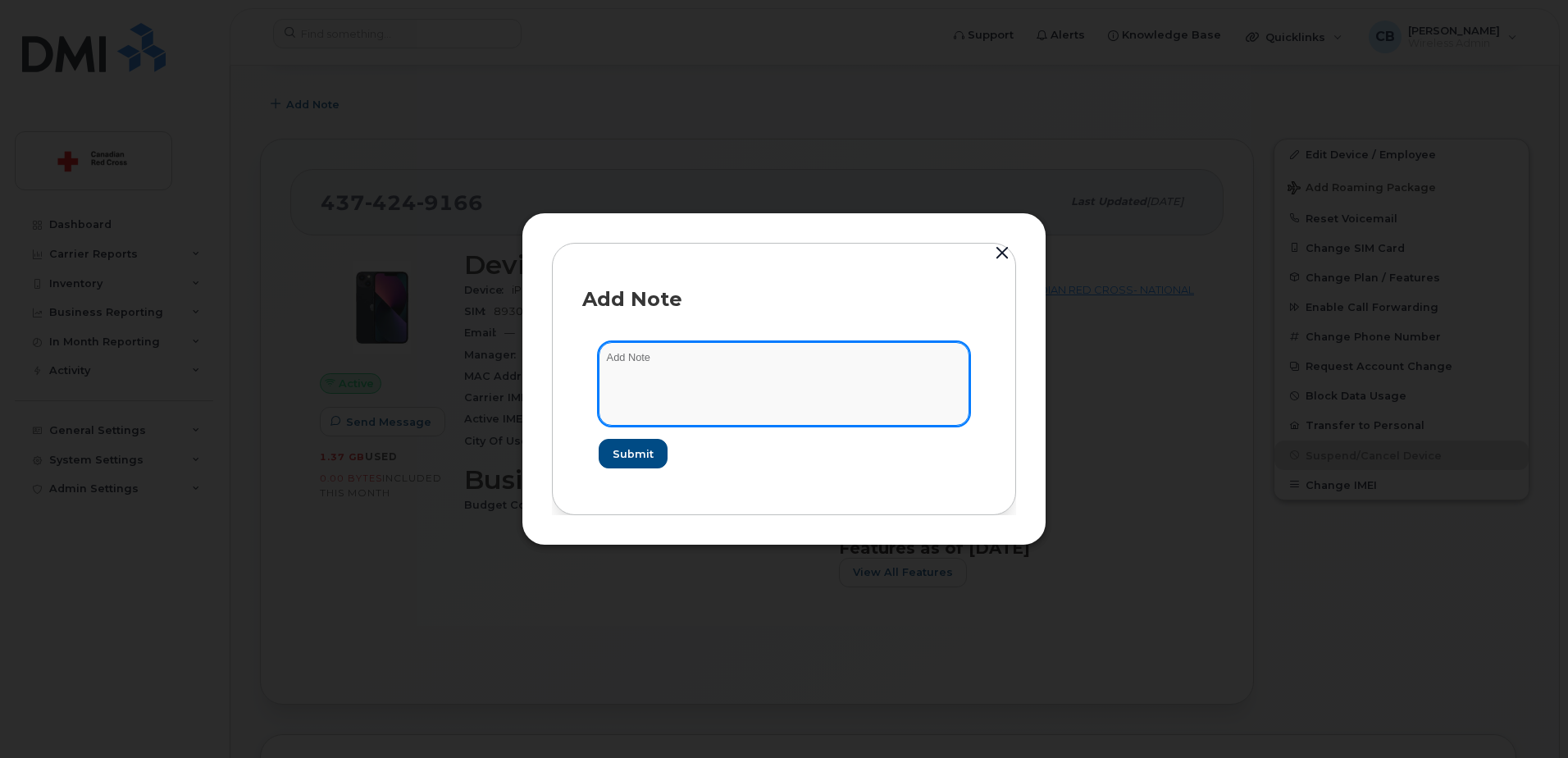
click at [678, 356] on textarea at bounding box center [784, 384] width 371 height 83
paste textarea "[URL][DOMAIN_NAME]"
type textarea "[URL][DOMAIN_NAME]"
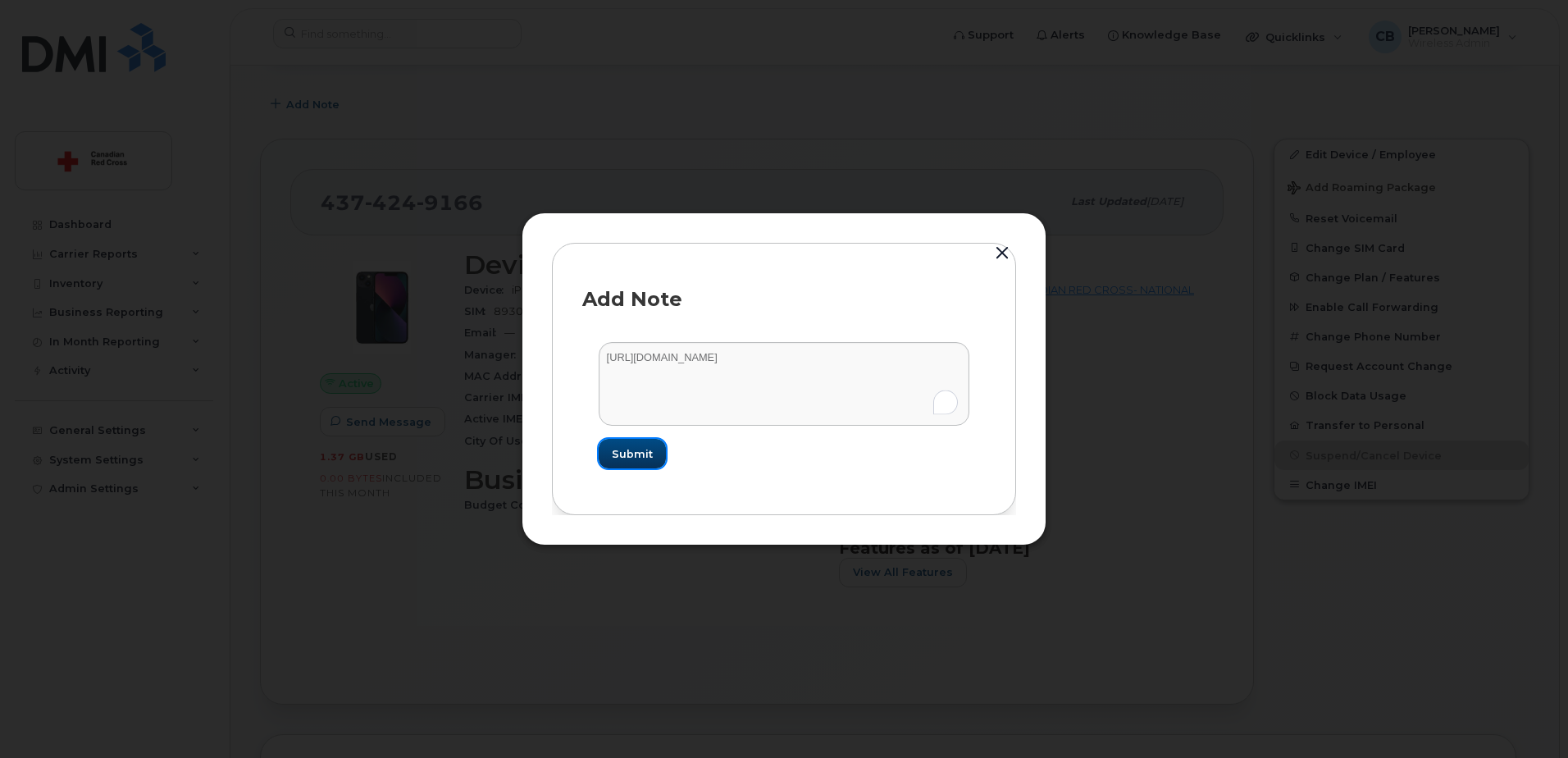
click at [636, 449] on span "Submit" at bounding box center [632, 454] width 41 height 16
